Goal: Task Accomplishment & Management: Use online tool/utility

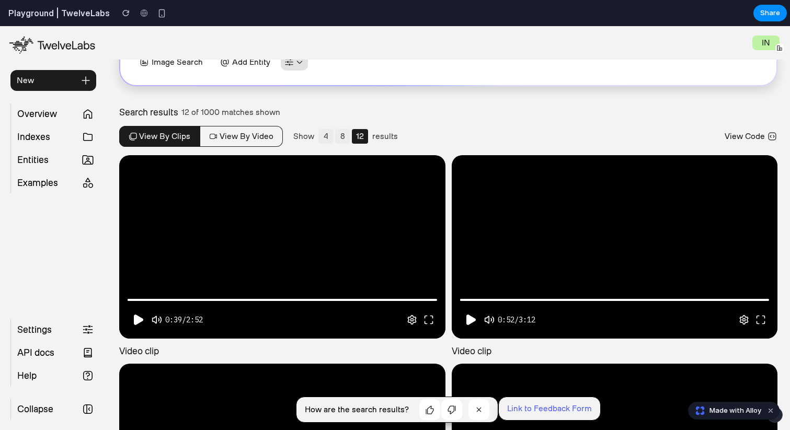
scroll to position [138, 0]
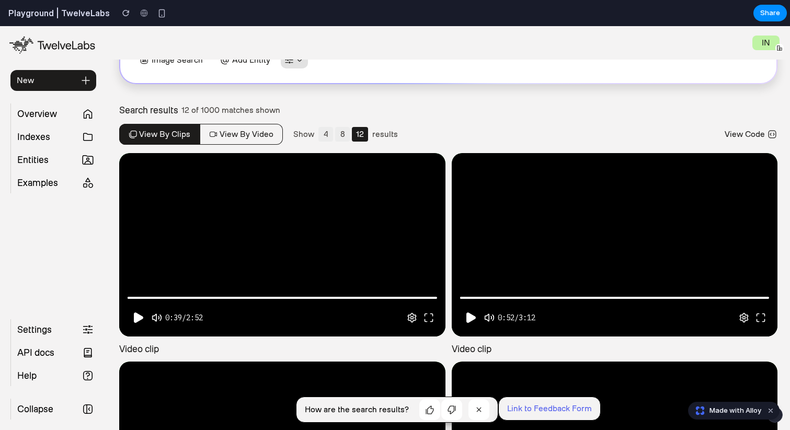
click at [138, 319] on div "35% • 00:01:45" at bounding box center [153, 317] width 56 height 13
click at [180, 313] on div "35% • 00:01:45" at bounding box center [153, 317] width 56 height 13
click at [178, 246] on div at bounding box center [282, 244] width 326 height 183
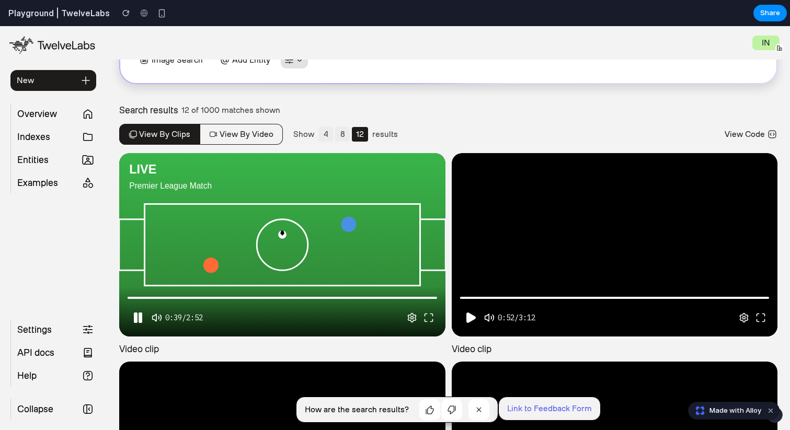
click at [241, 241] on div "**********" at bounding box center [282, 244] width 326 height 183
click at [515, 242] on div at bounding box center [615, 244] width 326 height 183
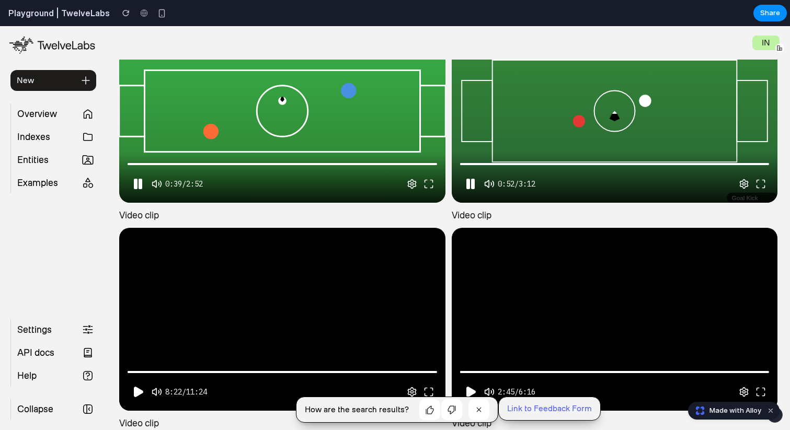
scroll to position [276, 0]
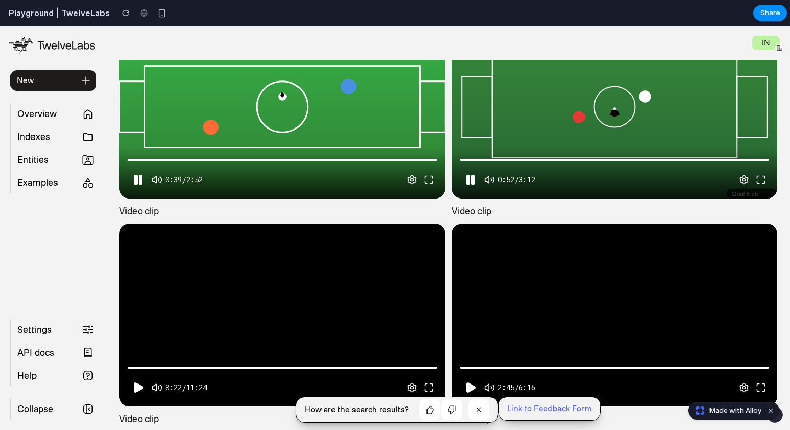
click at [524, 314] on div at bounding box center [615, 315] width 326 height 183
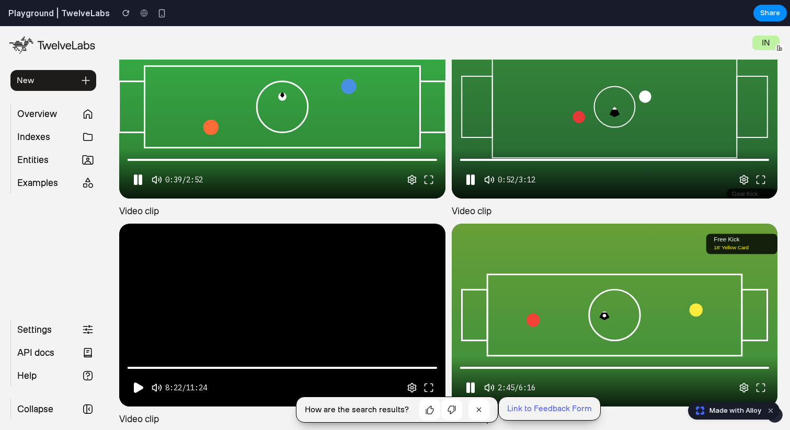
click at [317, 340] on div at bounding box center [282, 315] width 326 height 183
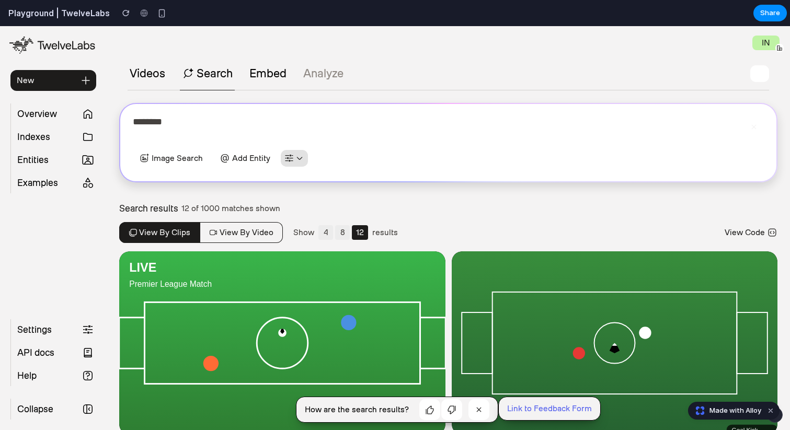
scroll to position [0, 0]
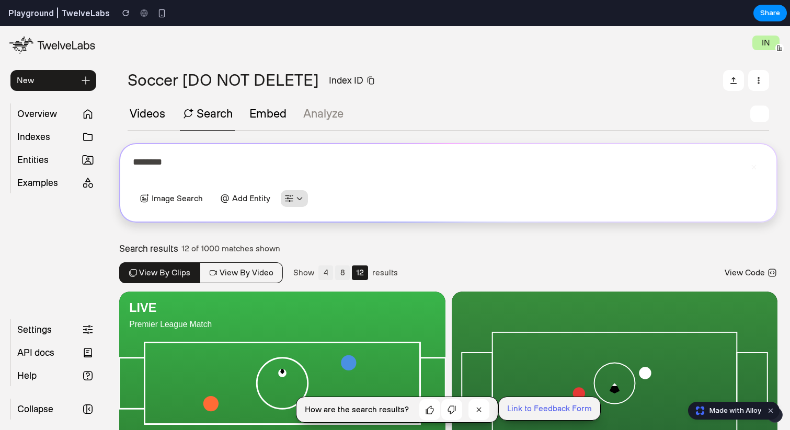
click at [328, 275] on button "4" at bounding box center [325, 272] width 15 height 15
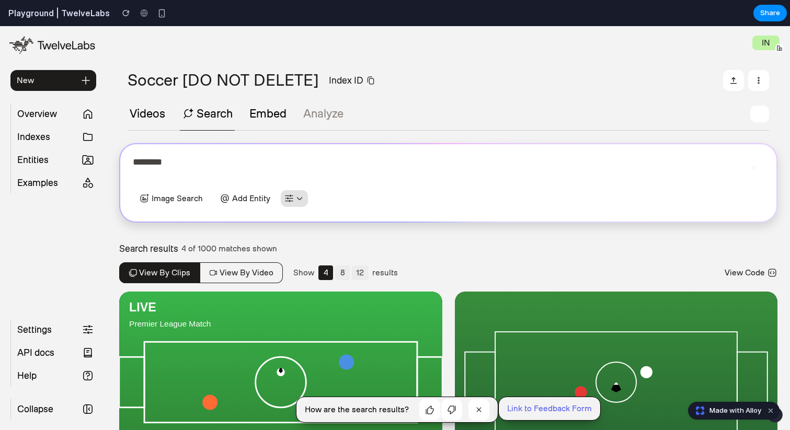
click at [335, 275] on button "8" at bounding box center [342, 272] width 15 height 15
click at [269, 263] on button "View by video" at bounding box center [241, 272] width 83 height 21
click at [306, 205] on div "Image Search Add Entity" at bounding box center [220, 198] width 175 height 17
click at [304, 203] on button "button" at bounding box center [294, 198] width 27 height 17
click at [758, 77] on icon "button" at bounding box center [758, 80] width 2 height 7
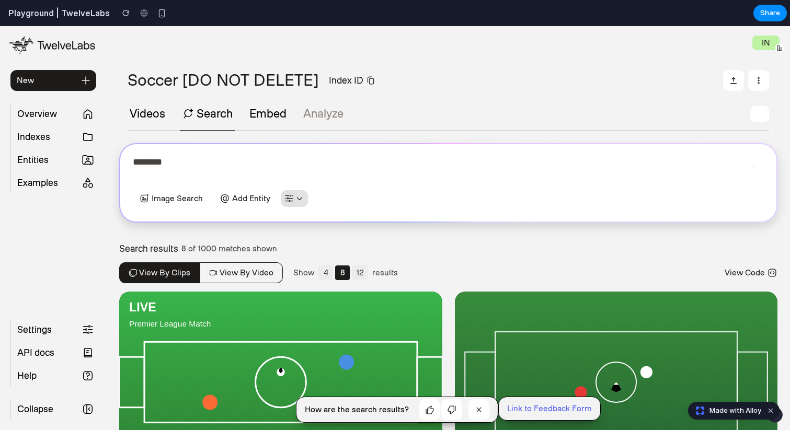
click at [758, 77] on icon "button" at bounding box center [758, 80] width 2 height 7
click at [0, 26] on icon "button" at bounding box center [0, 26] width 0 height 0
click at [272, 109] on button "Embed" at bounding box center [267, 114] width 41 height 13
click at [156, 118] on button "Videos" at bounding box center [148, 114] width 40 height 13
click at [259, 274] on button "View by video" at bounding box center [241, 272] width 83 height 21
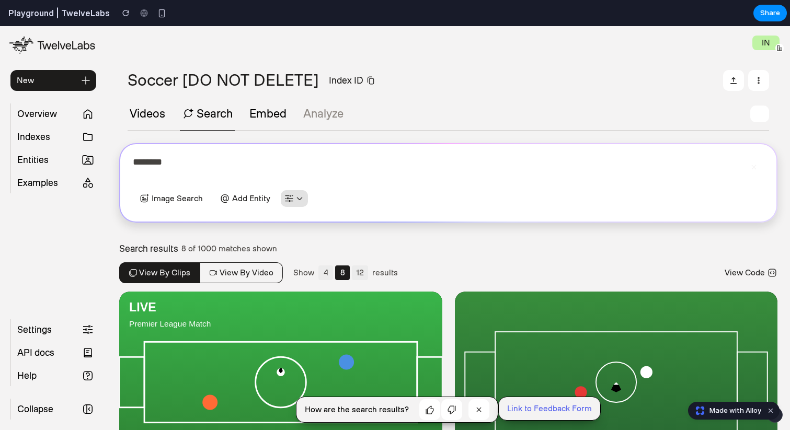
click at [172, 200] on span "Image Search" at bounding box center [177, 198] width 51 height 10
click at [234, 200] on span "Add Entity" at bounding box center [251, 198] width 38 height 10
click at [66, 113] on span "Overview" at bounding box center [46, 113] width 67 height 21
click at [63, 135] on span "Indexes" at bounding box center [46, 136] width 67 height 21
click at [56, 147] on div "Overview Indexes Entities Examples" at bounding box center [53, 148] width 86 height 90
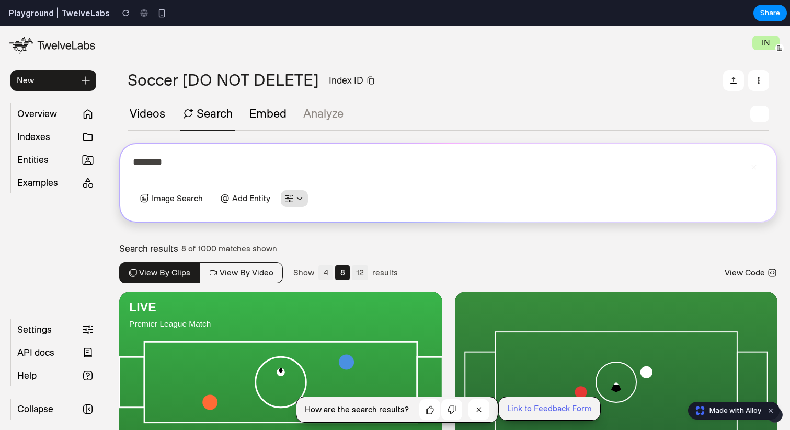
click at [52, 153] on span "Entities" at bounding box center [46, 159] width 67 height 21
click at [45, 187] on span "Examples" at bounding box center [46, 182] width 67 height 21
click at [767, 74] on button "button" at bounding box center [758, 80] width 21 height 21
click at [724, 81] on button "button" at bounding box center [733, 80] width 21 height 21
click at [760, 115] on button "button" at bounding box center [759, 114] width 19 height 17
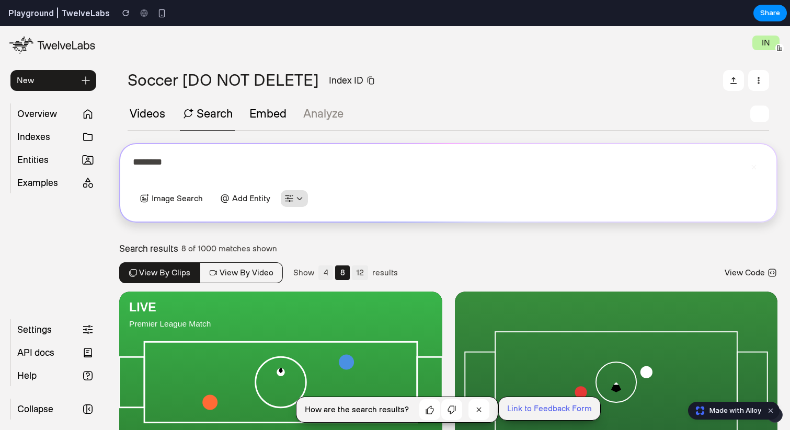
click at [760, 115] on button "button" at bounding box center [759, 114] width 19 height 17
click at [760, 45] on div "IN" at bounding box center [765, 43] width 27 height 15
click at [764, 17] on span "Share" at bounding box center [770, 13] width 20 height 10
click at [764, 17] on div "Share ' Playground | TwelveLabs ' Invite Creator Creator Anyone at Full access …" at bounding box center [395, 215] width 790 height 430
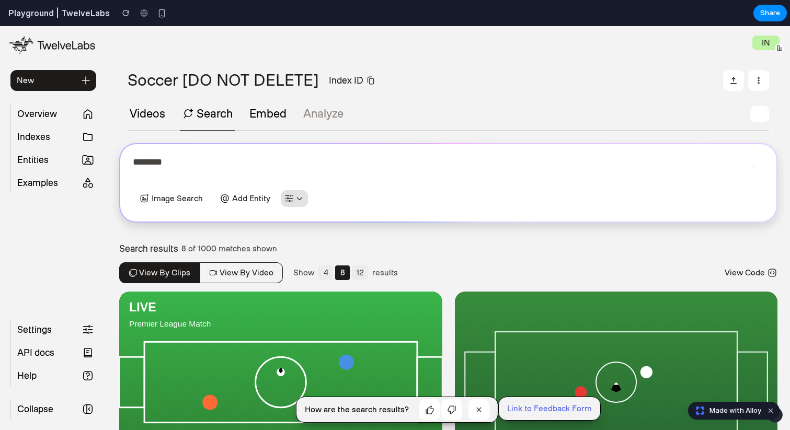
click at [38, 402] on span "Collapse" at bounding box center [46, 409] width 67 height 21
click at [38, 375] on span "Help" at bounding box center [46, 375] width 67 height 21
click at [38, 361] on span "API docs" at bounding box center [46, 352] width 67 height 21
click at [38, 341] on div "Settings API docs Help" at bounding box center [53, 352] width 86 height 67
click at [38, 338] on span "Settings" at bounding box center [46, 329] width 67 height 21
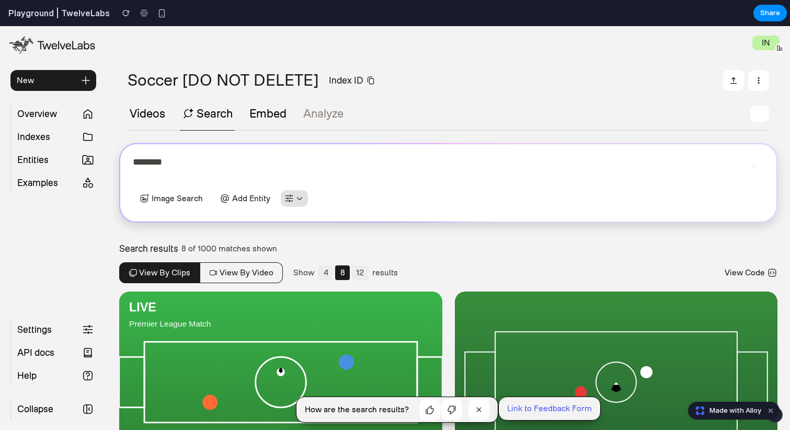
click at [43, 202] on div "New Overview Indexes Entities Examples" at bounding box center [53, 121] width 86 height 169
click at [43, 173] on span "Examples" at bounding box center [46, 182] width 67 height 21
click at [43, 106] on span "Overview" at bounding box center [46, 113] width 67 height 21
